Goal: Information Seeking & Learning: Learn about a topic

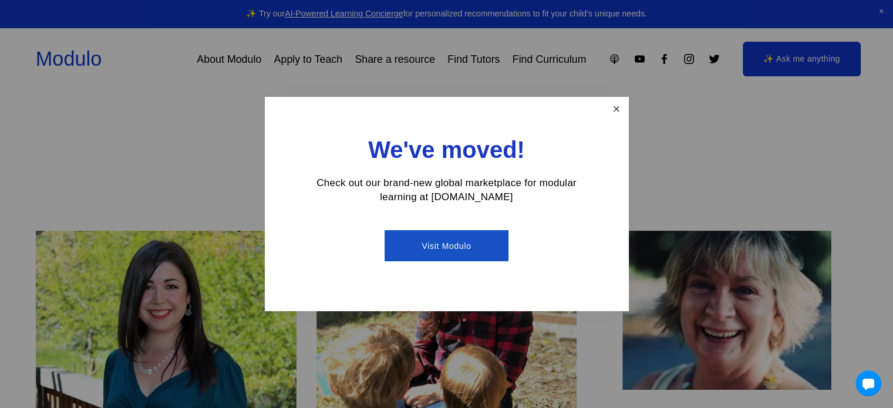
click at [610, 107] on link "Close" at bounding box center [616, 109] width 21 height 21
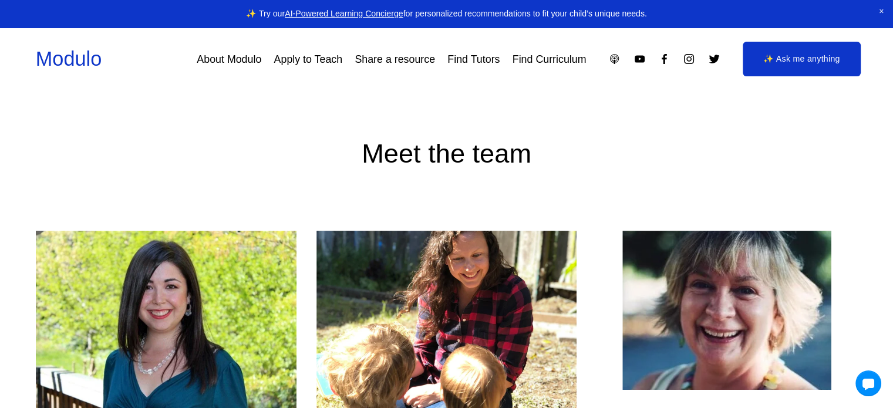
scroll to position [130, 0]
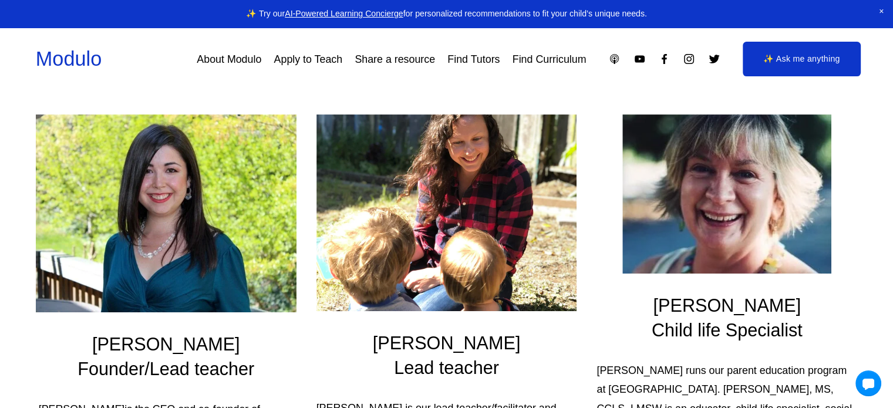
click at [237, 56] on link "About Modulo" at bounding box center [229, 59] width 65 height 21
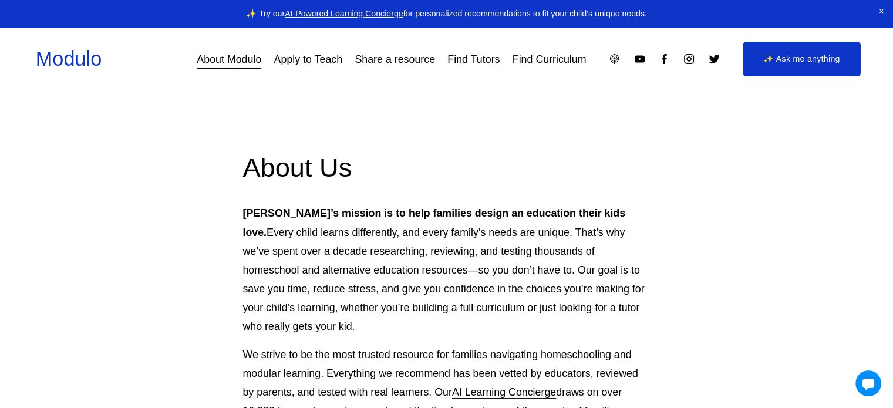
click at [532, 63] on link "Find Curriculum" at bounding box center [549, 59] width 74 height 21
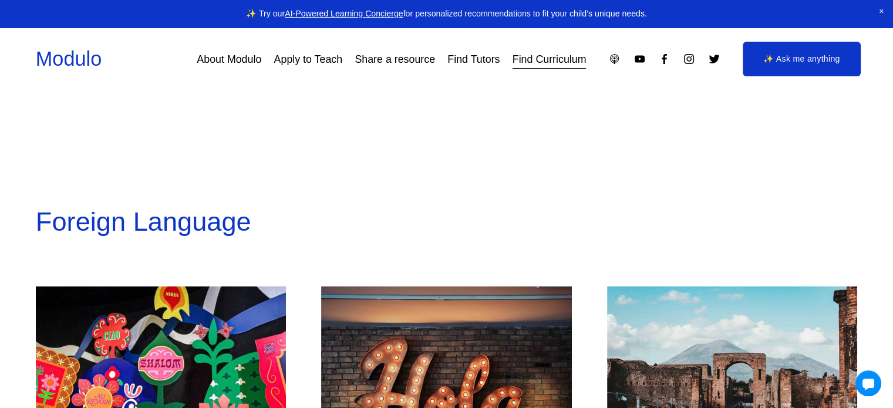
scroll to position [2600, 0]
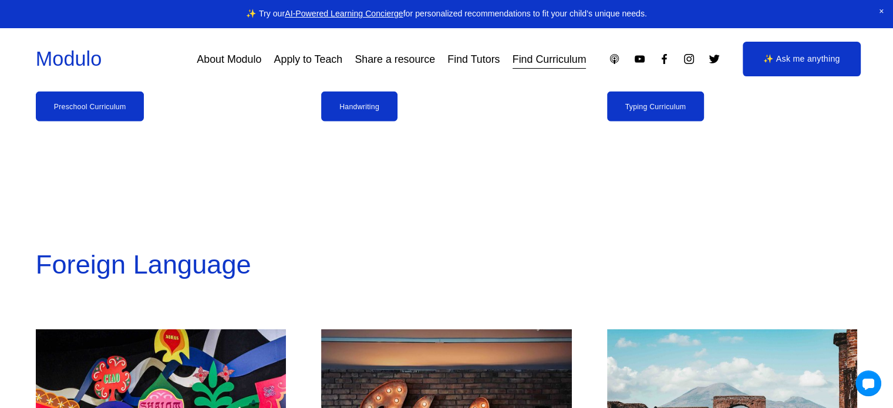
click at [822, 75] on link "✨ Ask me anything" at bounding box center [801, 59] width 118 height 35
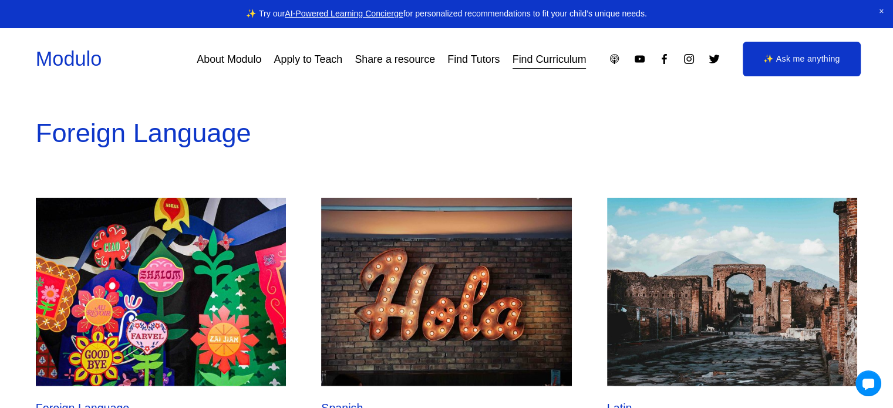
scroll to position [2740, 0]
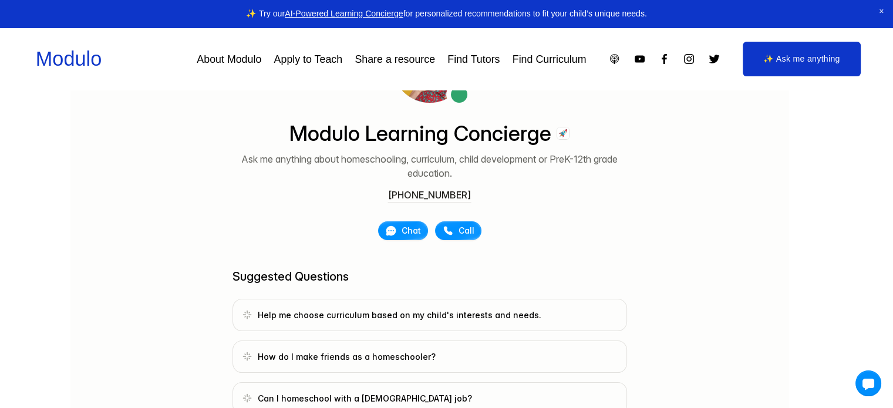
scroll to position [79, 0]
